Goal: Navigation & Orientation: Find specific page/section

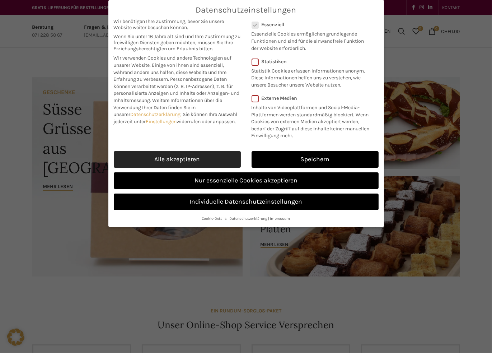
click at [210, 160] on link "Alle akzeptieren" at bounding box center [177, 159] width 127 height 17
checkbox input "true"
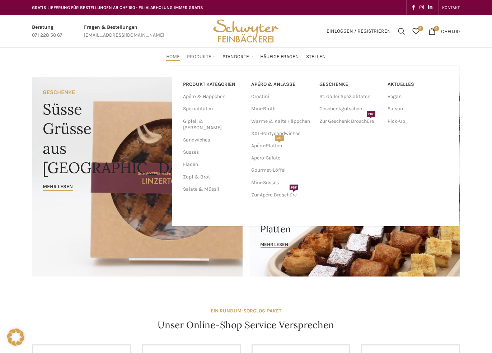
click at [192, 57] on span "Produkte" at bounding box center [199, 56] width 24 height 7
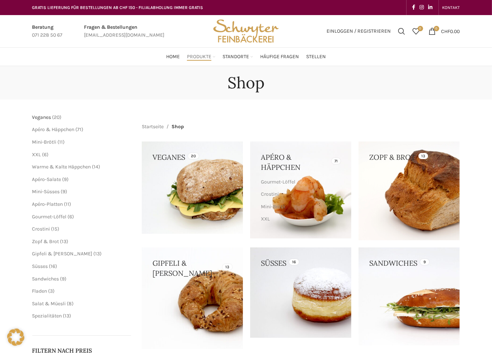
click at [40, 119] on span "Veganes" at bounding box center [41, 117] width 19 height 6
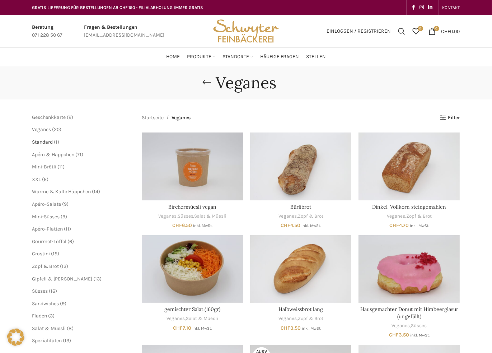
click at [46, 143] on span "Standard" at bounding box center [42, 142] width 21 height 6
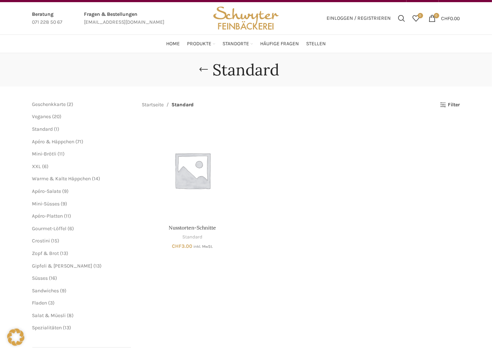
scroll to position [36, 0]
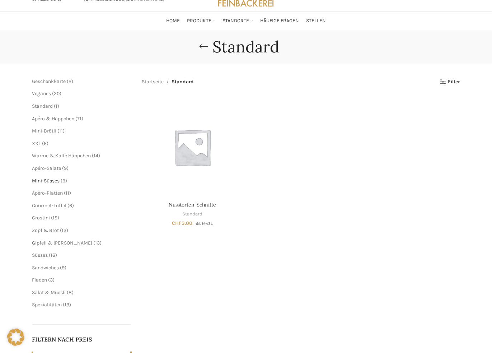
click at [49, 181] on span "Mini-Süsses" at bounding box center [46, 181] width 28 height 6
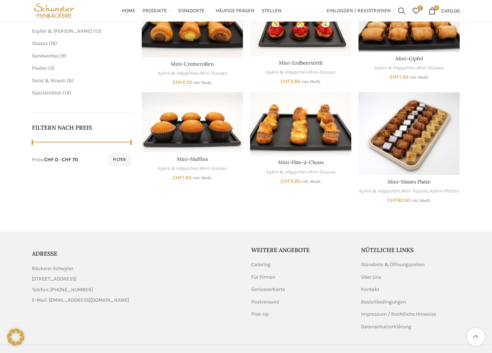
scroll to position [125, 0]
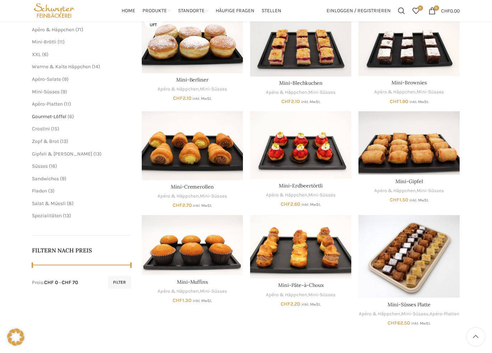
click at [66, 116] on span "Gourmet-Löffel" at bounding box center [49, 116] width 34 height 6
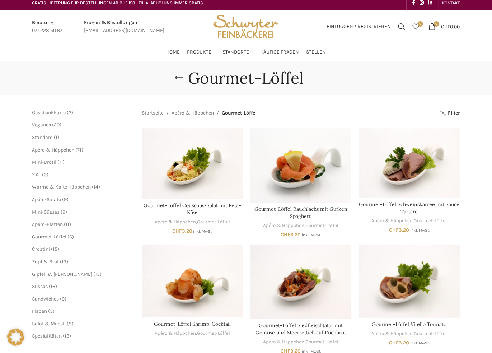
scroll to position [144, 0]
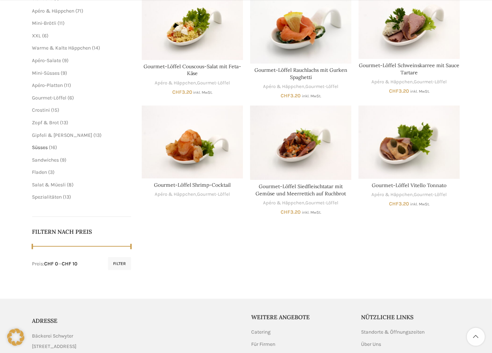
click at [39, 147] on span "Süsses" at bounding box center [40, 147] width 16 height 6
